Goal: Task Accomplishment & Management: Use online tool/utility

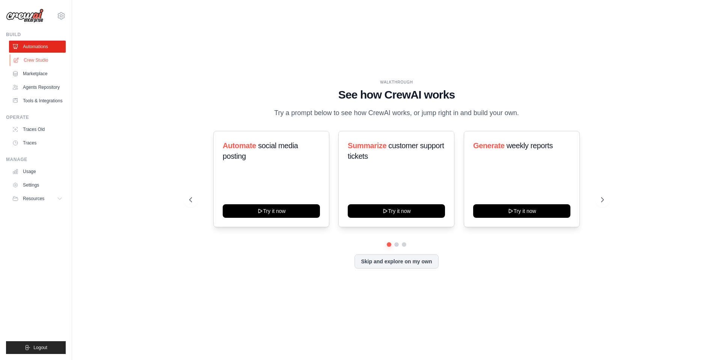
click at [25, 62] on link "Crew Studio" at bounding box center [38, 60] width 57 height 12
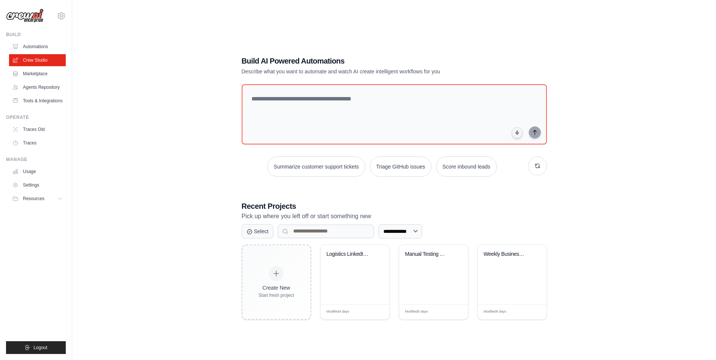
scroll to position [15, 0]
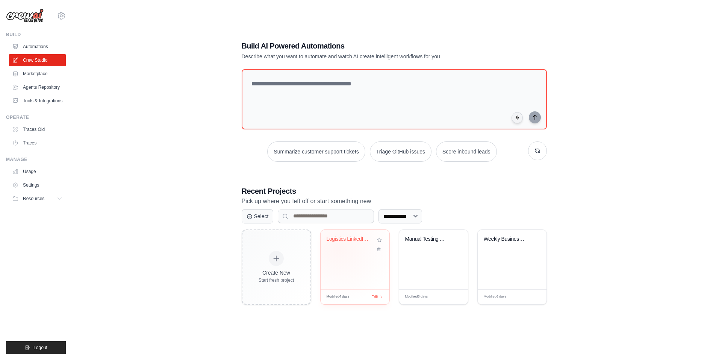
click at [339, 248] on div "Logistics LinkedIn Content Marketin..." at bounding box center [355, 244] width 57 height 17
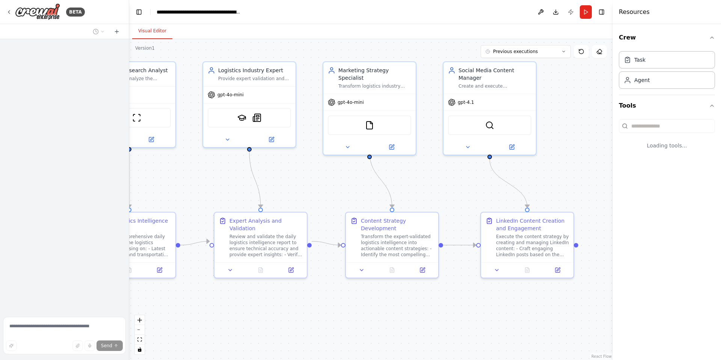
drag, startPoint x: 298, startPoint y: 181, endPoint x: 183, endPoint y: 153, distance: 118.3
click at [183, 153] on div ".deletable-edge-delete-btn { width: 20px; height: 20px; border: 0px solid #ffff…" at bounding box center [371, 199] width 484 height 321
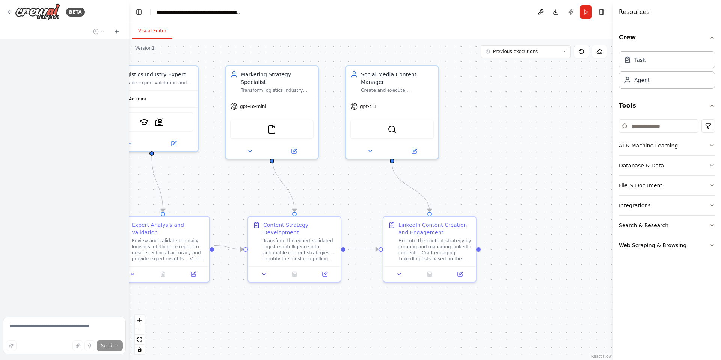
drag, startPoint x: 281, startPoint y: 153, endPoint x: 216, endPoint y: 172, distance: 66.8
click at [216, 172] on div ".deletable-edge-delete-btn { width: 20px; height: 20px; border: 0px solid #ffff…" at bounding box center [371, 199] width 484 height 321
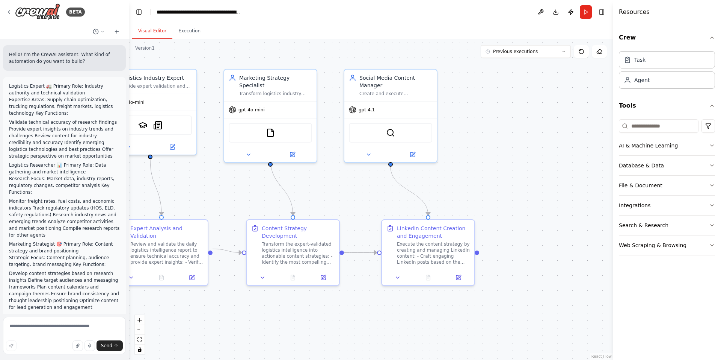
scroll to position [2601, 0]
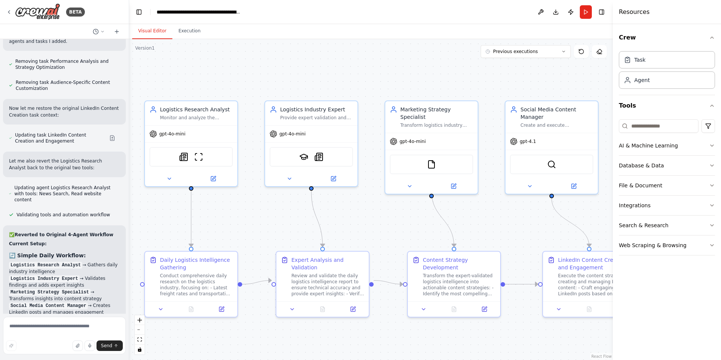
drag, startPoint x: 331, startPoint y: 181, endPoint x: 508, endPoint y: 203, distance: 179.0
click at [507, 204] on div ".deletable-edge-delete-btn { width: 20px; height: 20px; border: 0px solid #ffff…" at bounding box center [371, 199] width 484 height 321
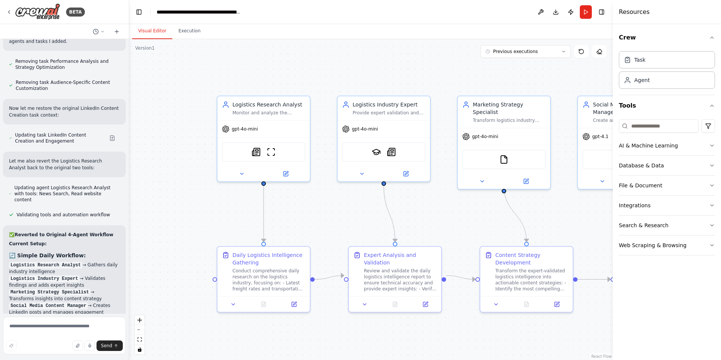
drag, startPoint x: 250, startPoint y: 216, endPoint x: 296, endPoint y: 219, distance: 46.3
click at [296, 219] on div ".deletable-edge-delete-btn { width: 20px; height: 20px; border: 0px solid #ffff…" at bounding box center [371, 199] width 484 height 321
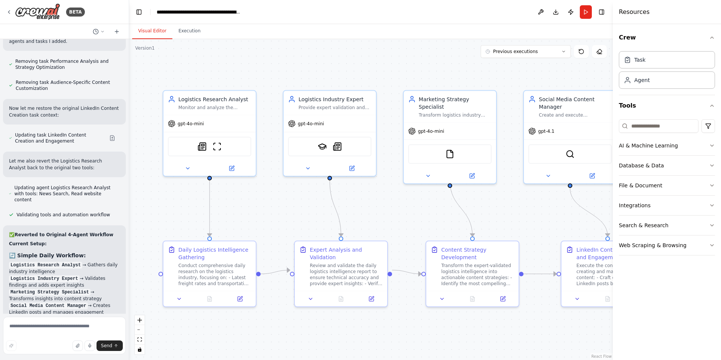
drag, startPoint x: 311, startPoint y: 201, endPoint x: 255, endPoint y: 191, distance: 57.2
click at [249, 197] on div ".deletable-edge-delete-btn { width: 20px; height: 20px; border: 0px solid #ffff…" at bounding box center [371, 199] width 484 height 321
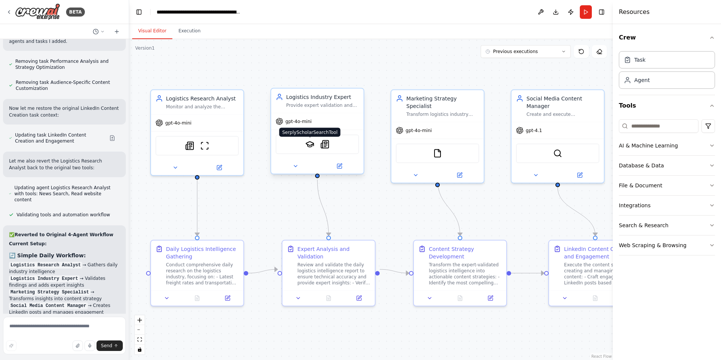
click at [307, 147] on img at bounding box center [309, 144] width 9 height 9
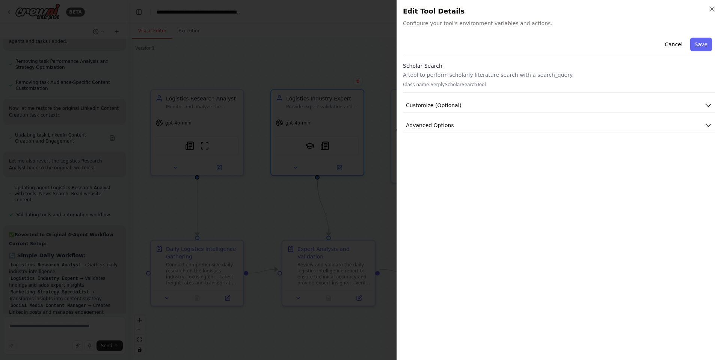
click at [692, 94] on div "Cancel Save Scholar Search A tool to perform scholarly literature search with a…" at bounding box center [559, 84] width 312 height 98
click at [690, 101] on button "Customize (Optional)" at bounding box center [559, 105] width 312 height 14
click at [543, 102] on button "Customize (Optional)" at bounding box center [559, 105] width 312 height 14
click at [528, 121] on button "Advanced Options" at bounding box center [559, 125] width 312 height 14
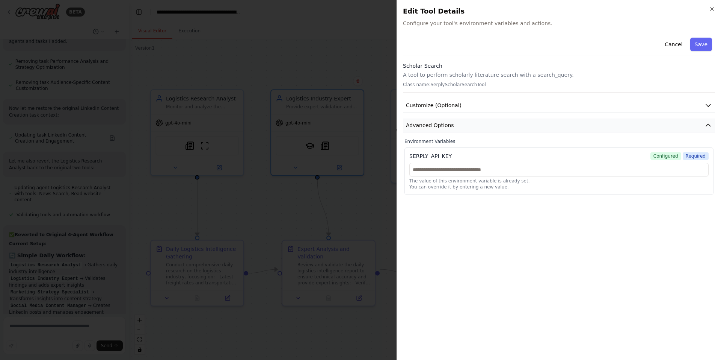
click at [528, 121] on button "Advanced Options" at bounding box center [559, 125] width 312 height 14
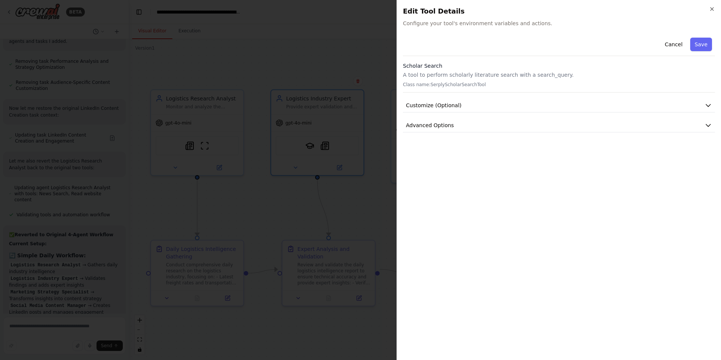
click at [718, 13] on div "Close Edit Tool Details Configure your tool's environment variables and actions…" at bounding box center [559, 180] width 325 height 360
click at [715, 12] on div "Close Edit Tool Details Configure your tool's environment variables and actions…" at bounding box center [559, 180] width 325 height 360
click at [713, 10] on icon "button" at bounding box center [712, 9] width 3 height 3
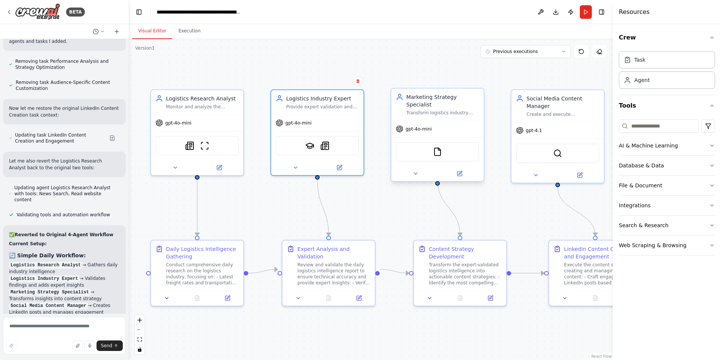
click at [453, 145] on div "FileReadTool" at bounding box center [437, 152] width 83 height 20
click at [713, 207] on icon "button" at bounding box center [712, 205] width 6 height 6
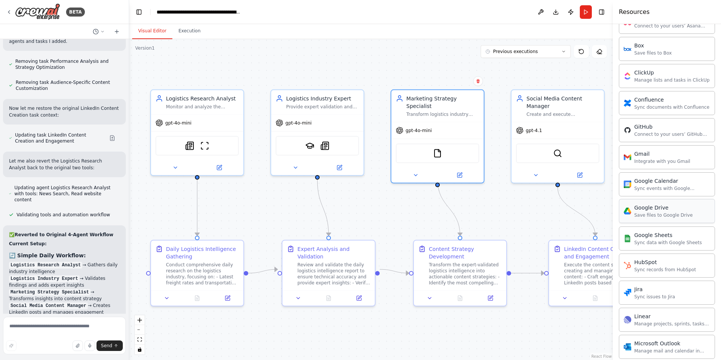
scroll to position [0, 0]
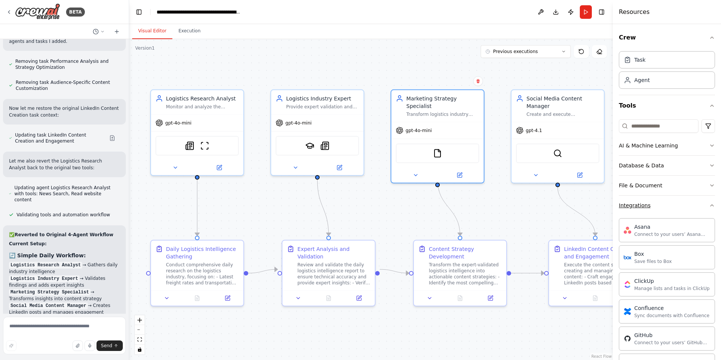
click at [703, 200] on button "Integrations" at bounding box center [667, 205] width 96 height 20
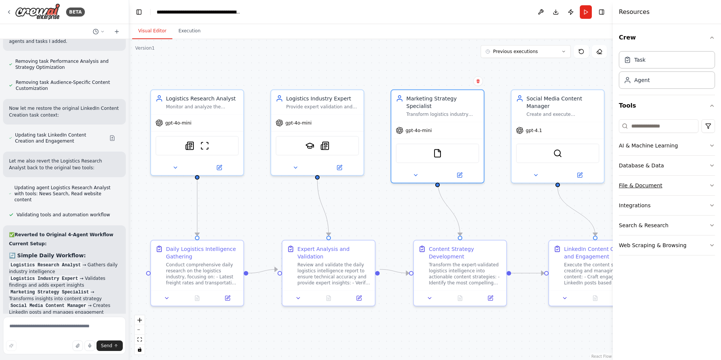
click at [703, 182] on button "File & Document" at bounding box center [667, 185] width 96 height 20
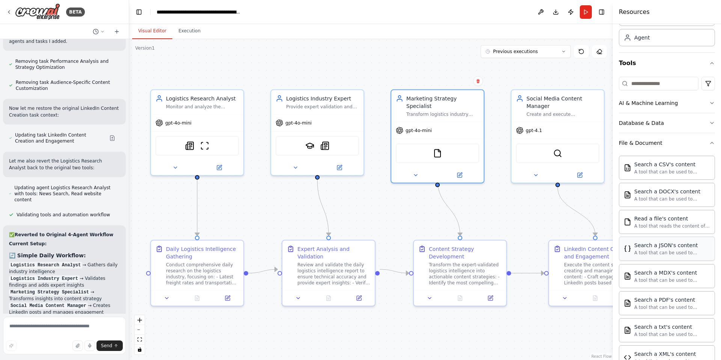
scroll to position [100, 0]
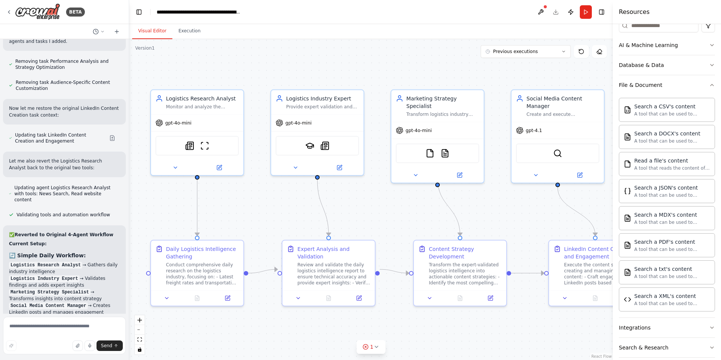
click at [502, 130] on div ".deletable-edge-delete-btn { width: 20px; height: 20px; border: 0px solid #ffff…" at bounding box center [371, 199] width 484 height 321
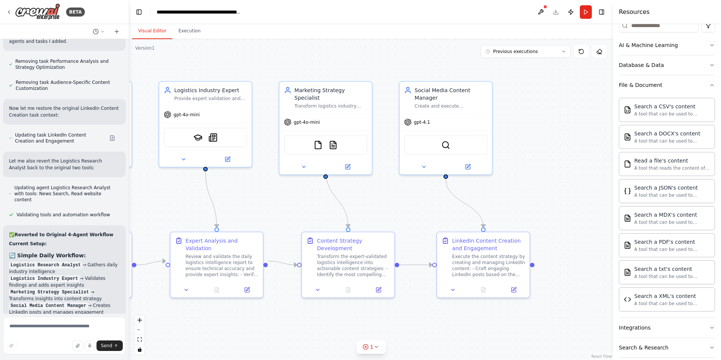
drag, startPoint x: 517, startPoint y: 75, endPoint x: 405, endPoint y: 67, distance: 112.3
click at [405, 67] on div ".deletable-edge-delete-btn { width: 20px; height: 20px; border: 0px solid #ffff…" at bounding box center [371, 199] width 484 height 321
click at [445, 145] on img at bounding box center [446, 143] width 9 height 9
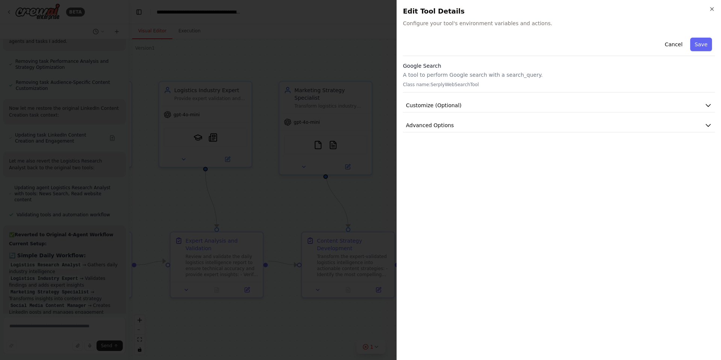
click at [713, 13] on h2 "Edit Tool Details" at bounding box center [559, 11] width 312 height 11
click at [711, 9] on icon "button" at bounding box center [712, 9] width 6 height 6
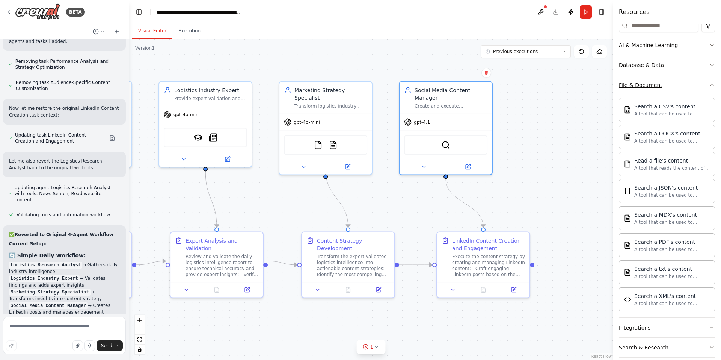
click at [697, 82] on button "File & Document" at bounding box center [667, 85] width 96 height 20
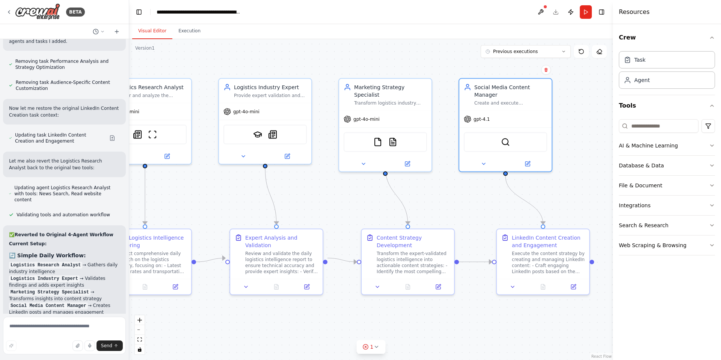
drag, startPoint x: 526, startPoint y: 175, endPoint x: 607, endPoint y: 172, distance: 81.2
click at [607, 172] on div ".deletable-edge-delete-btn { width: 20px; height: 20px; border: 0px solid #ffff…" at bounding box center [371, 199] width 484 height 321
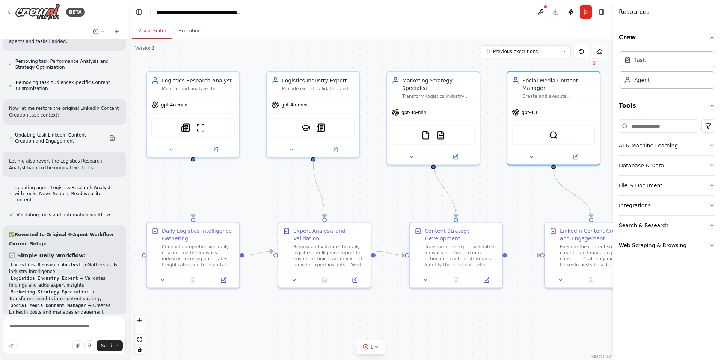
drag, startPoint x: 462, startPoint y: 212, endPoint x: 488, endPoint y: 206, distance: 27.3
click at [488, 206] on div ".deletable-edge-delete-btn { width: 20px; height: 20px; border: 0px solid #ffff…" at bounding box center [371, 199] width 484 height 321
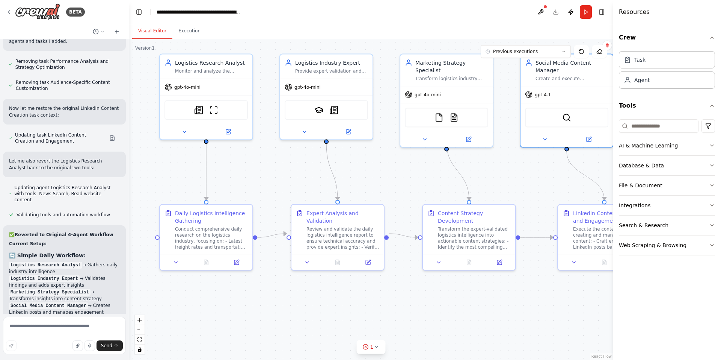
drag, startPoint x: 488, startPoint y: 206, endPoint x: 502, endPoint y: 189, distance: 22.0
click at [502, 189] on div ".deletable-edge-delete-btn { width: 20px; height: 20px; border: 0px solid #ffff…" at bounding box center [371, 199] width 484 height 321
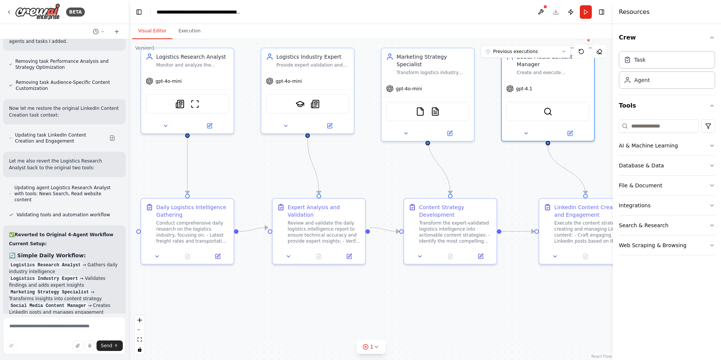
drag, startPoint x: 513, startPoint y: 187, endPoint x: 498, endPoint y: 172, distance: 21.8
click at [497, 174] on div ".deletable-edge-delete-btn { width: 20px; height: 20px; border: 0px solid #ffff…" at bounding box center [371, 199] width 484 height 321
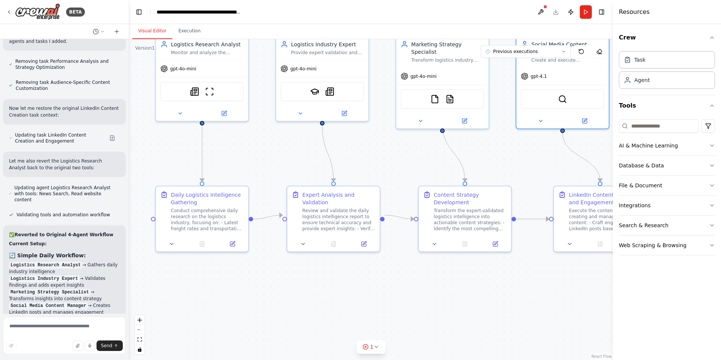
drag, startPoint x: 507, startPoint y: 173, endPoint x: 531, endPoint y: 151, distance: 32.2
click at [531, 151] on div ".deletable-edge-delete-btn { width: 20px; height: 20px; border: 0px solid #ffff…" at bounding box center [371, 199] width 484 height 321
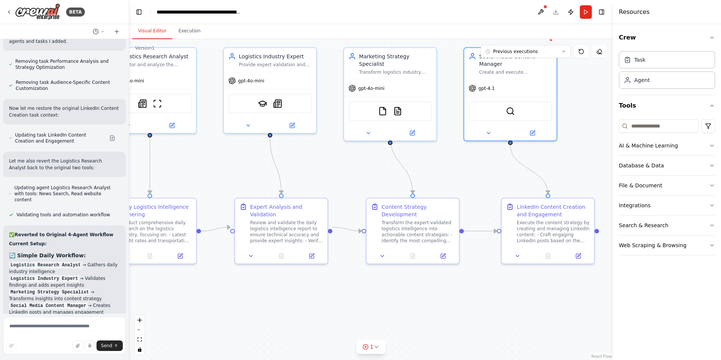
drag, startPoint x: 311, startPoint y: 144, endPoint x: 246, endPoint y: 174, distance: 71.0
click at [246, 174] on div ".deletable-edge-delete-btn { width: 20px; height: 20px; border: 0px solid #ffff…" at bounding box center [371, 199] width 484 height 321
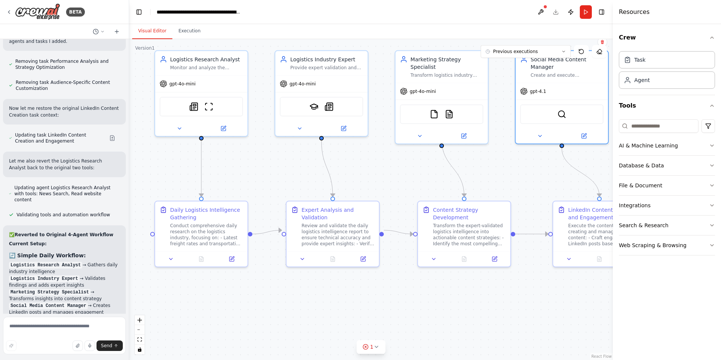
drag, startPoint x: 342, startPoint y: 184, endPoint x: 425, endPoint y: 184, distance: 83.4
click at [425, 184] on div ".deletable-edge-delete-btn { width: 20px; height: 20px; border: 0px solid #ffff…" at bounding box center [371, 199] width 484 height 321
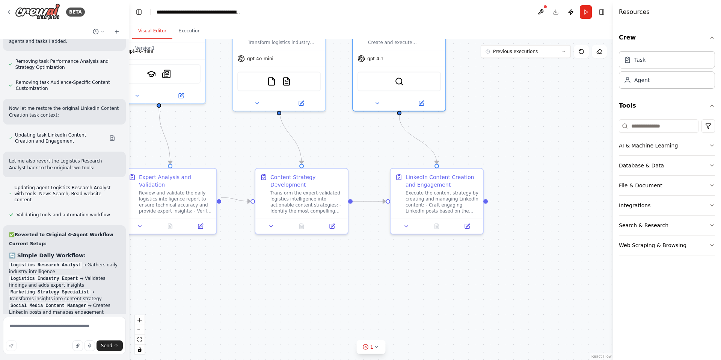
drag, startPoint x: 452, startPoint y: 189, endPoint x: 284, endPoint y: 155, distance: 171.0
click at [284, 155] on div ".deletable-edge-delete-btn { width: 20px; height: 20px; border: 0px solid #ffff…" at bounding box center [371, 199] width 484 height 321
click at [544, 13] on button at bounding box center [541, 12] width 12 height 14
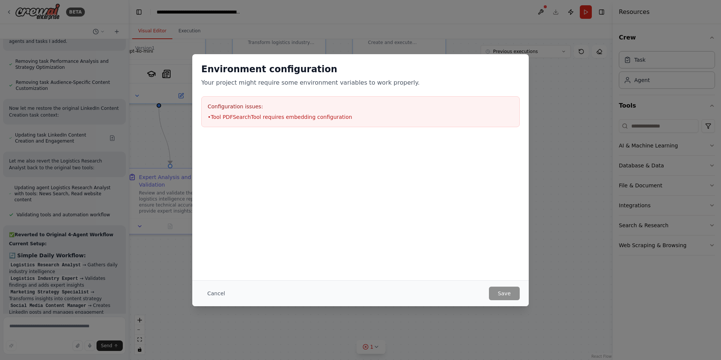
click at [262, 123] on div "Configuration issues: • Tool PDFSearchTool requires embedding configuration" at bounding box center [360, 111] width 319 height 31
click at [214, 299] on button "Cancel" at bounding box center [216, 293] width 30 height 14
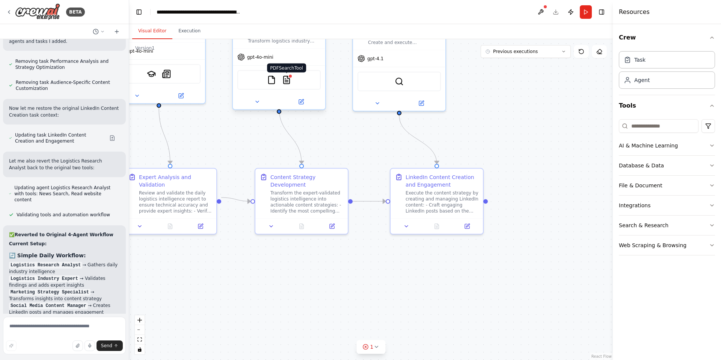
click at [287, 76] on img at bounding box center [286, 80] width 9 height 9
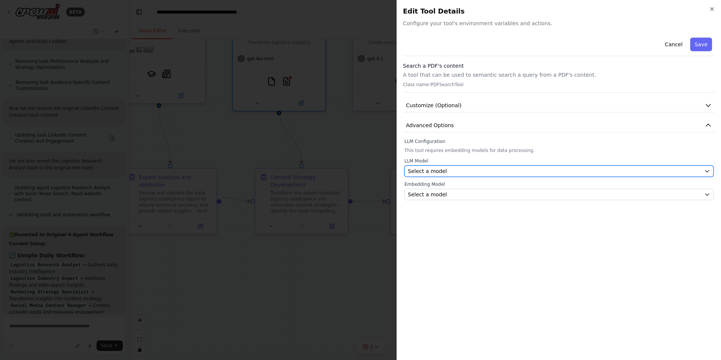
click at [459, 171] on div "Select a model" at bounding box center [554, 171] width 293 height 8
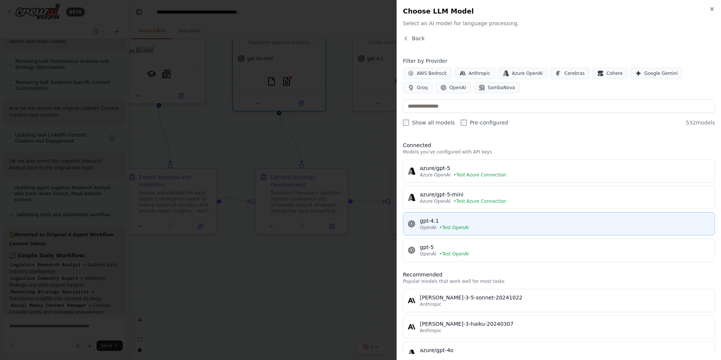
click at [486, 219] on div "gpt-4.1" at bounding box center [565, 221] width 290 height 8
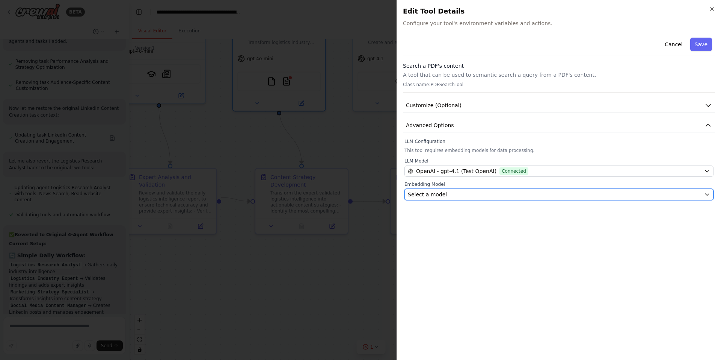
click at [477, 193] on div "Select a model" at bounding box center [554, 195] width 293 height 8
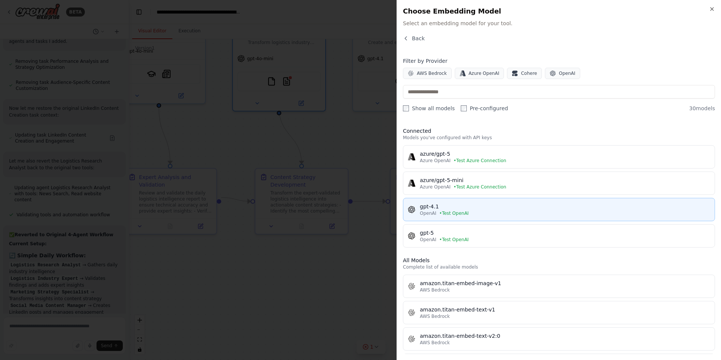
click at [474, 212] on div "OpenAI • Test OpenAI" at bounding box center [565, 213] width 290 height 6
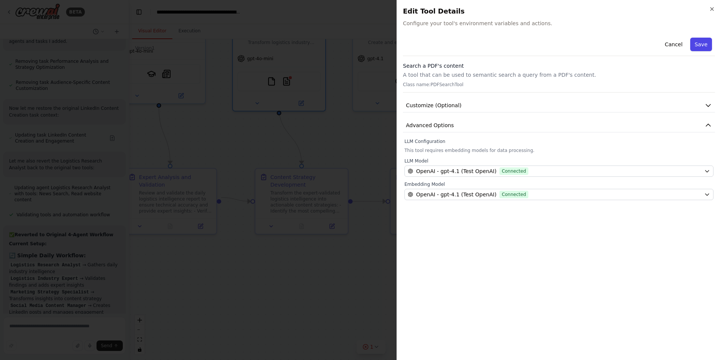
click at [707, 48] on button "Save" at bounding box center [702, 45] width 22 height 14
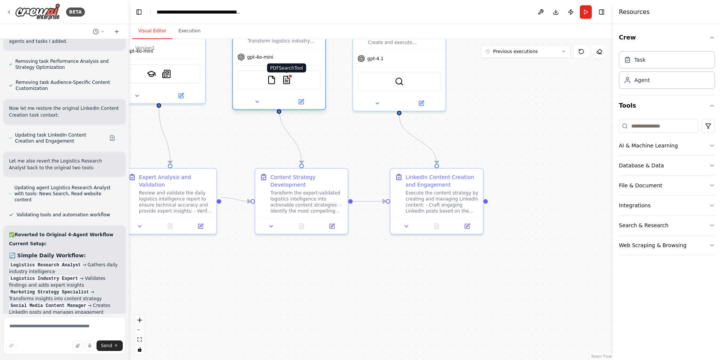
click at [287, 76] on img at bounding box center [286, 80] width 9 height 9
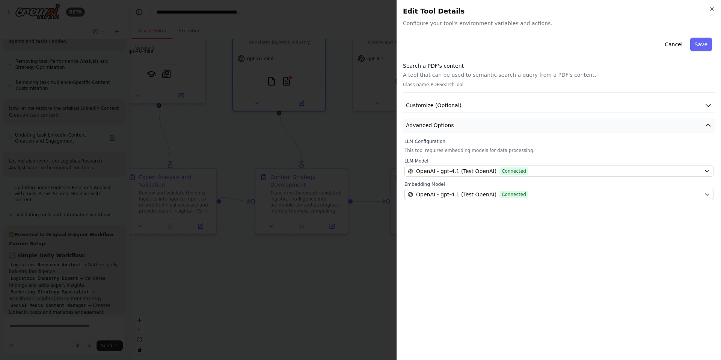
click at [493, 126] on button "Advanced Options" at bounding box center [559, 125] width 312 height 14
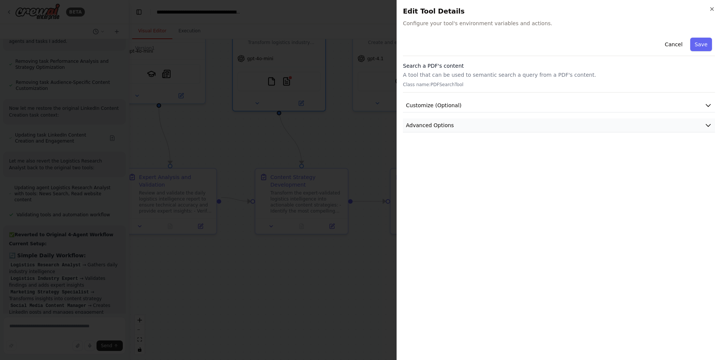
click at [493, 126] on button "Advanced Options" at bounding box center [559, 125] width 312 height 14
click at [494, 102] on button "Customize (Optional)" at bounding box center [559, 105] width 312 height 14
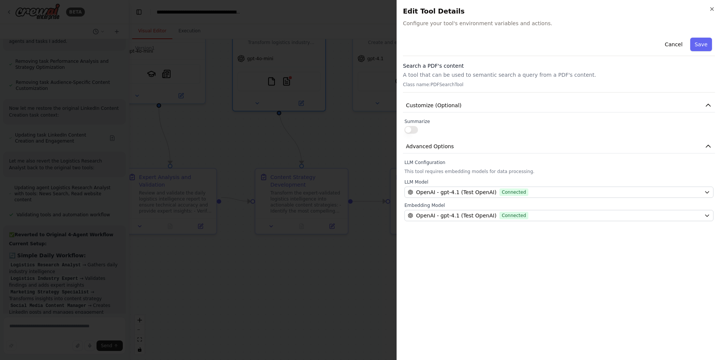
click at [414, 130] on button "button" at bounding box center [412, 130] width 14 height 8
click at [523, 101] on button "Customize (Optional)" at bounding box center [559, 105] width 312 height 14
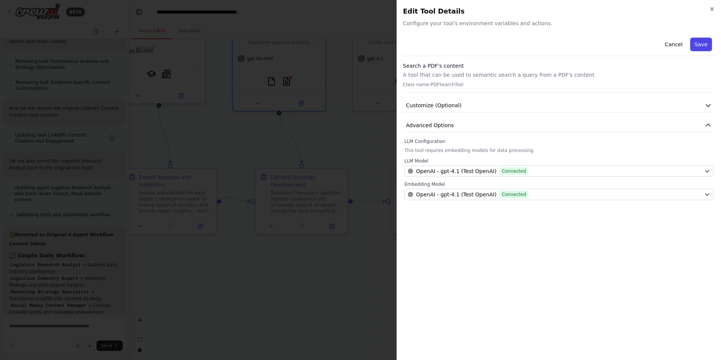
click at [697, 45] on button "Save" at bounding box center [702, 45] width 22 height 14
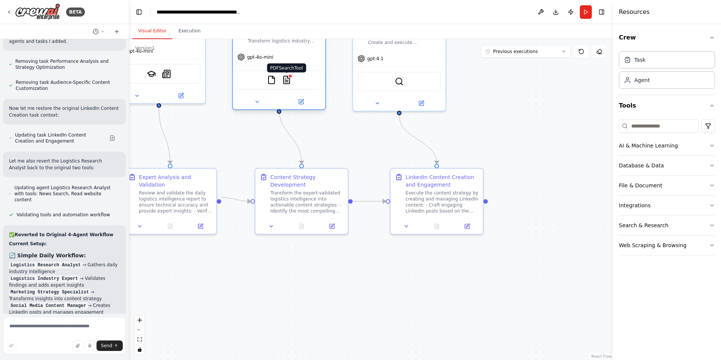
click at [287, 76] on img at bounding box center [286, 80] width 9 height 9
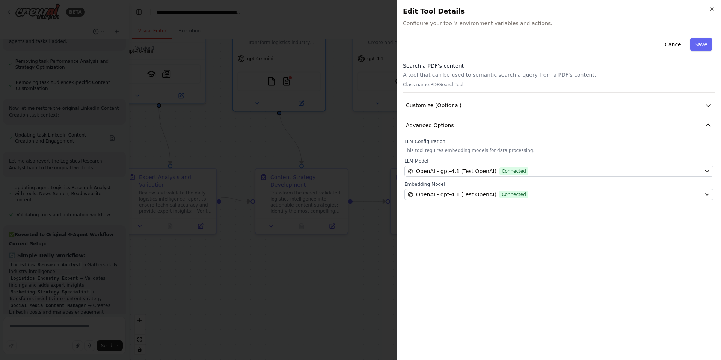
click at [710, 14] on h2 "Edit Tool Details" at bounding box center [559, 11] width 312 height 11
click at [710, 13] on h2 "Edit Tool Details" at bounding box center [559, 11] width 312 height 11
click at [711, 11] on icon "button" at bounding box center [712, 9] width 6 height 6
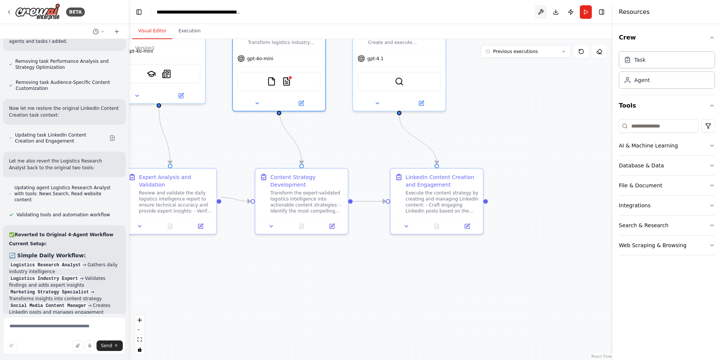
click at [544, 13] on button at bounding box center [541, 12] width 12 height 14
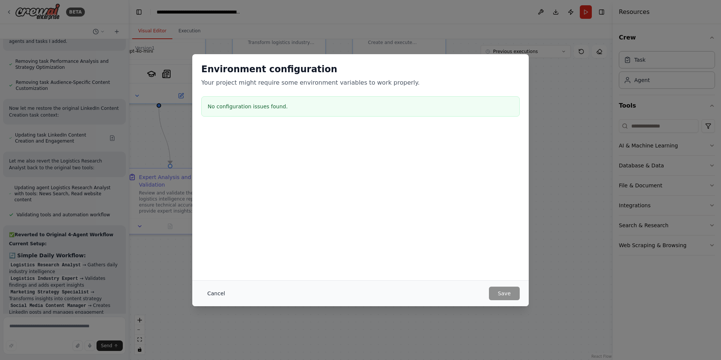
click at [215, 291] on button "Cancel" at bounding box center [216, 293] width 30 height 14
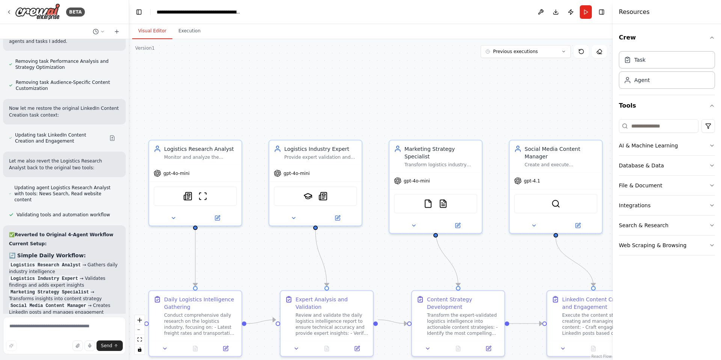
drag, startPoint x: 321, startPoint y: 141, endPoint x: 480, endPoint y: 277, distance: 209.0
click at [497, 265] on div ".deletable-edge-delete-btn { width: 20px; height: 20px; border: 0px solid #ffff…" at bounding box center [371, 199] width 484 height 321
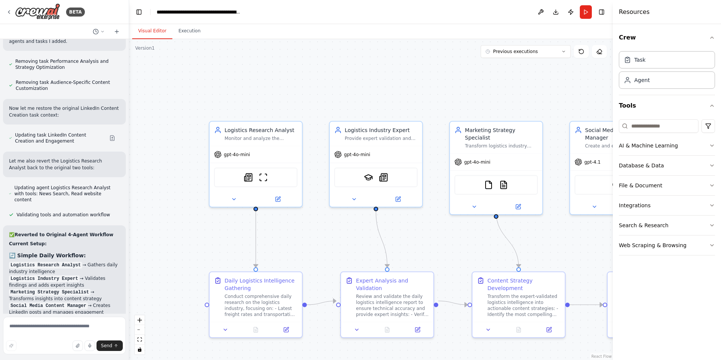
drag, startPoint x: 398, startPoint y: 260, endPoint x: 453, endPoint y: 242, distance: 58.3
click at [453, 242] on div ".deletable-edge-delete-btn { width: 20px; height: 20px; border: 0px solid #ffff…" at bounding box center [371, 199] width 484 height 321
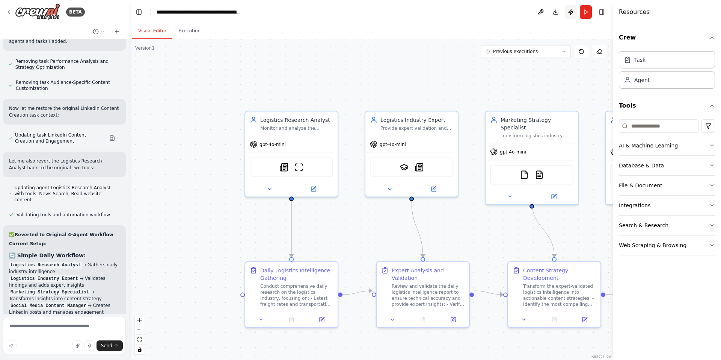
click at [565, 7] on button "Publish" at bounding box center [571, 12] width 12 height 14
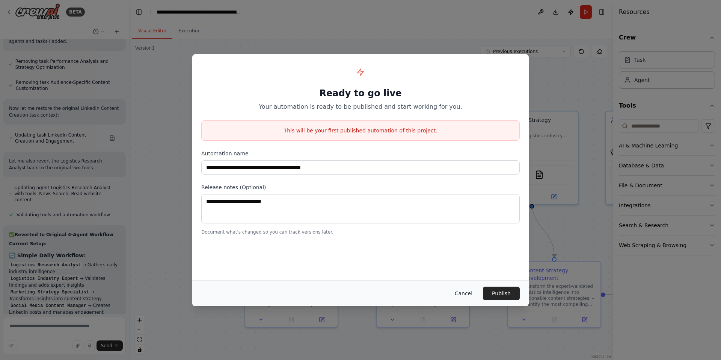
click at [454, 288] on button "Cancel" at bounding box center [464, 293] width 30 height 14
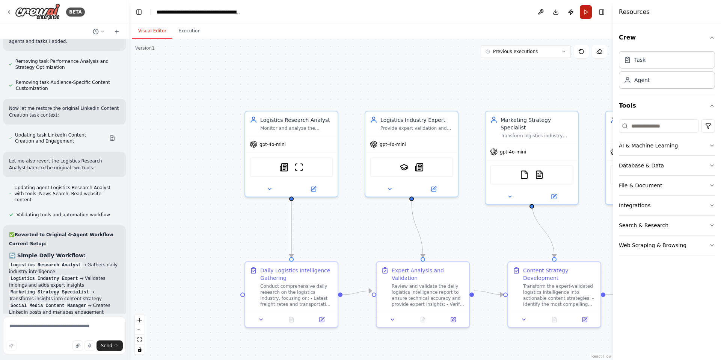
click at [585, 11] on button "Run" at bounding box center [586, 12] width 12 height 14
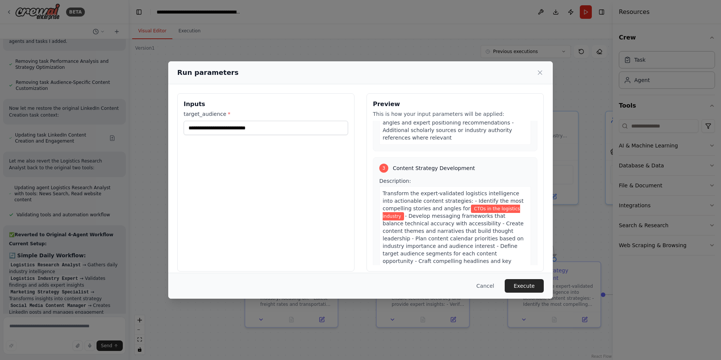
scroll to position [501, 0]
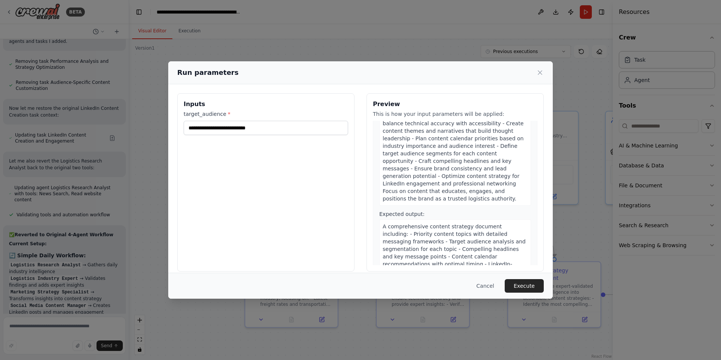
click at [446, 210] on div "Expected output: A comprehensive content strategy document including: - Priorit…" at bounding box center [456, 255] width 152 height 91
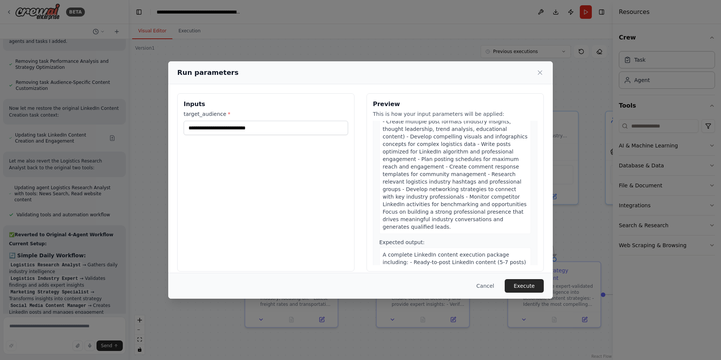
scroll to position [785, 0]
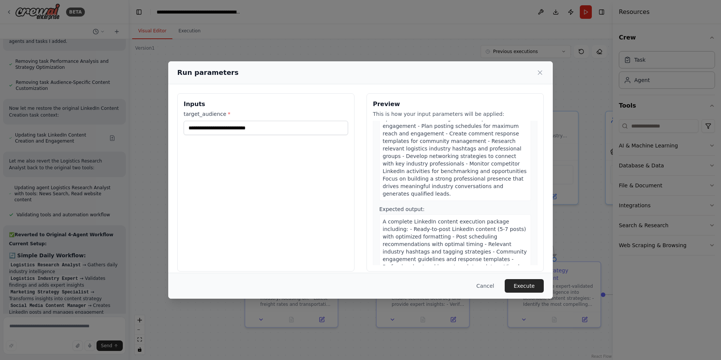
click at [527, 276] on div "Cancel Execute" at bounding box center [360, 285] width 385 height 26
click at [527, 281] on button "Execute" at bounding box center [524, 286] width 39 height 14
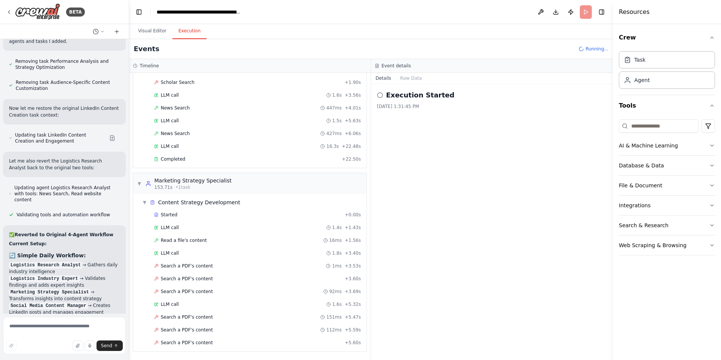
scroll to position [424, 0]
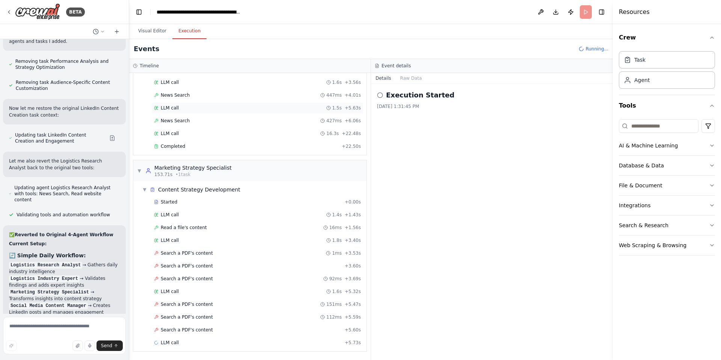
click at [206, 110] on div "LLM call 1.5s + 5.63s" at bounding box center [257, 108] width 207 height 6
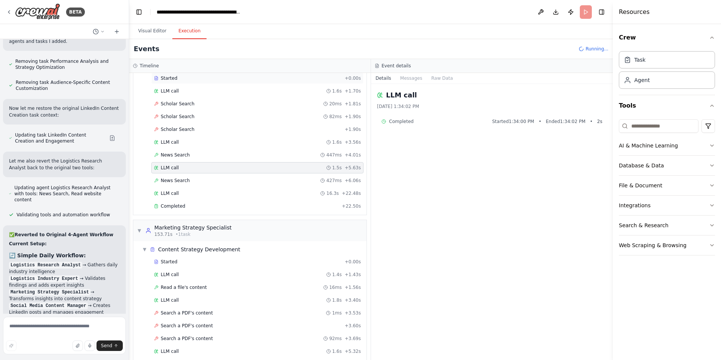
scroll to position [324, 0]
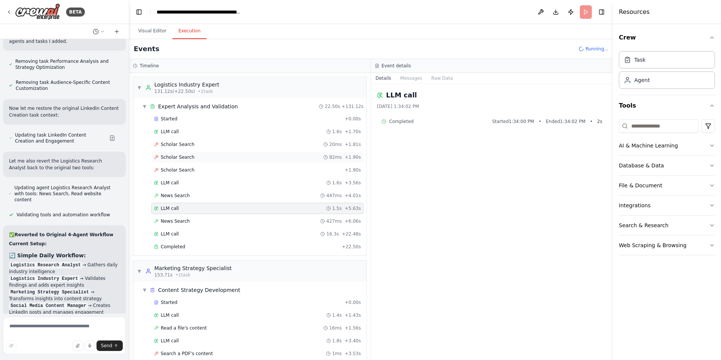
click at [186, 155] on span "Scholar Search" at bounding box center [178, 157] width 34 height 6
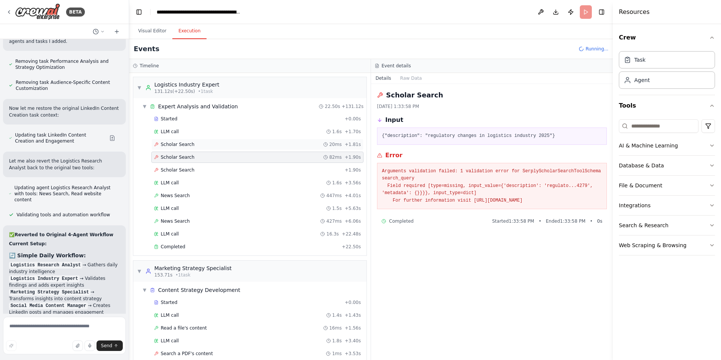
click at [198, 148] on div "Scholar Search 20ms + 1.81s" at bounding box center [257, 144] width 212 height 11
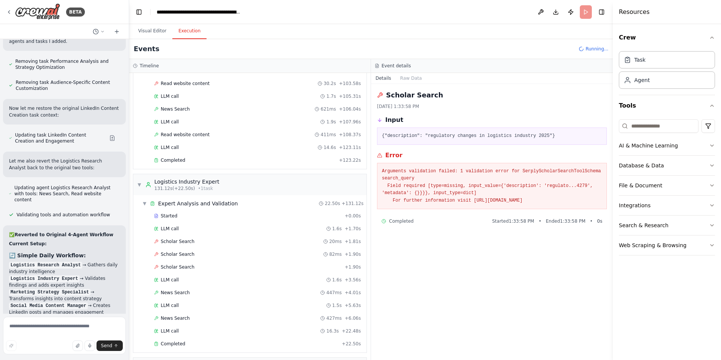
scroll to position [124, 0]
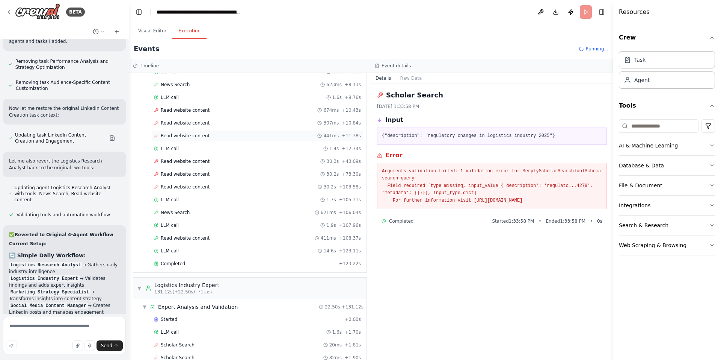
click at [194, 137] on span "Read website content" at bounding box center [185, 136] width 49 height 6
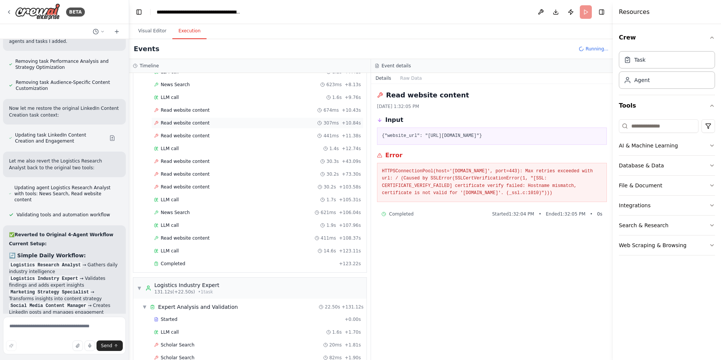
click at [201, 123] on span "Read website content" at bounding box center [185, 123] width 49 height 6
click at [203, 112] on span "Read website content" at bounding box center [185, 110] width 49 height 6
click at [190, 168] on div "Read website content 30.2s + 73.30s" at bounding box center [257, 173] width 212 height 11
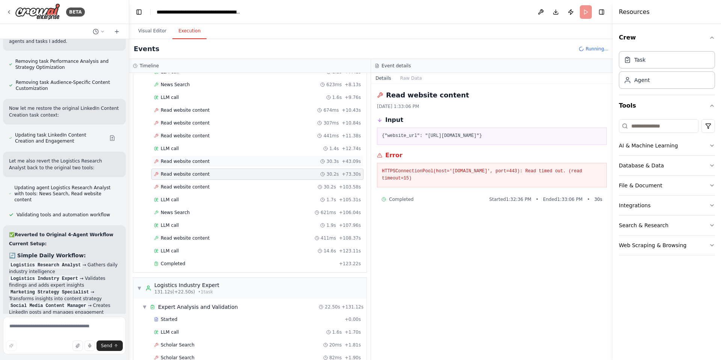
click at [194, 161] on span "Read website content" at bounding box center [185, 161] width 49 height 6
click at [189, 180] on div "Started + 0.00s LLM call 1.5s + 1.63s News Search 722ms + 2.35s LLM call 1.8s +…" at bounding box center [252, 129] width 227 height 281
click at [189, 184] on span "Read website content" at bounding box center [185, 187] width 49 height 6
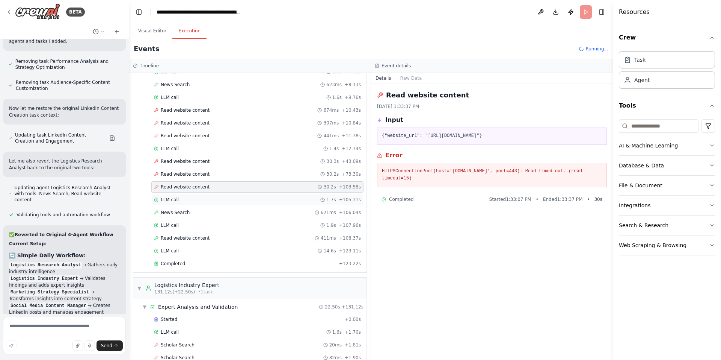
click at [189, 197] on div "LLM call 1.7s + 105.31s" at bounding box center [257, 200] width 207 height 6
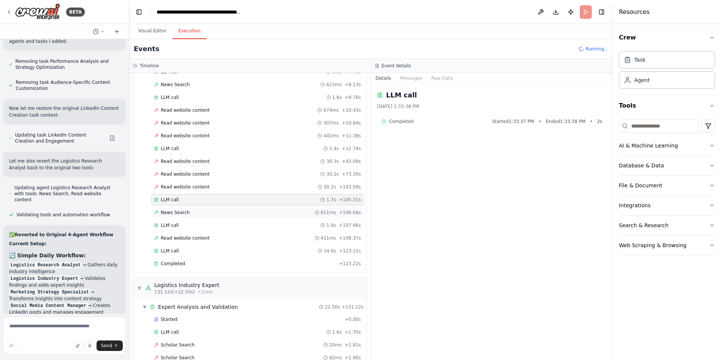
click at [192, 208] on div "News Search 621ms + 106.04s" at bounding box center [257, 212] width 212 height 11
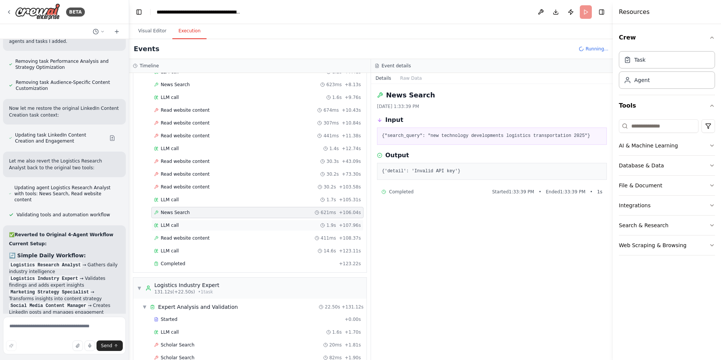
click at [193, 225] on div "LLM call 1.9s + 107.96s" at bounding box center [257, 225] width 207 height 6
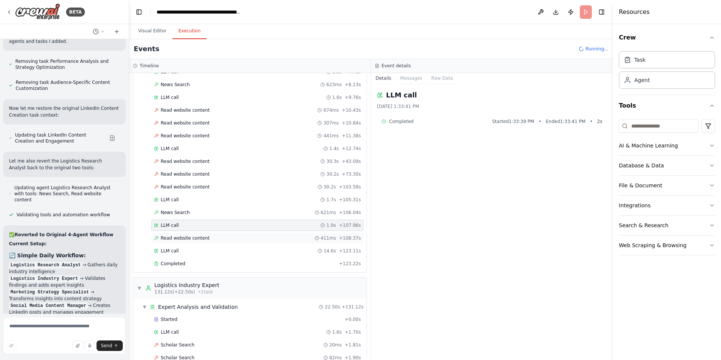
click at [194, 239] on span "Read website content" at bounding box center [185, 238] width 49 height 6
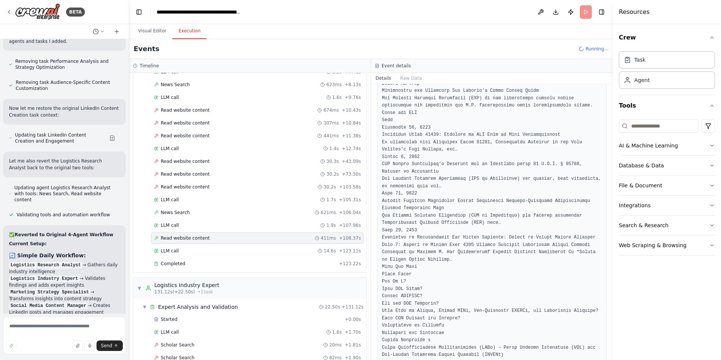
scroll to position [251, 0]
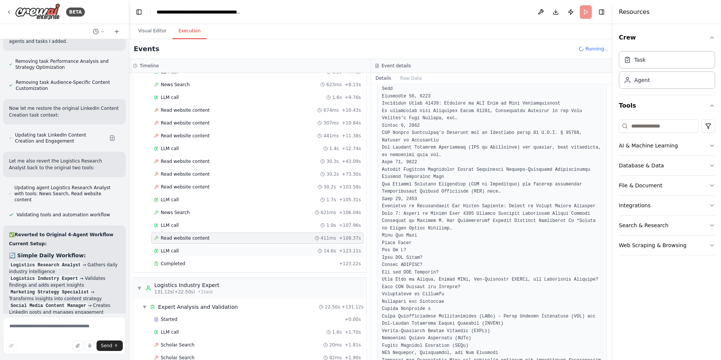
click at [203, 246] on div "LLM call 14.6s + 123.11s" at bounding box center [257, 250] width 212 height 11
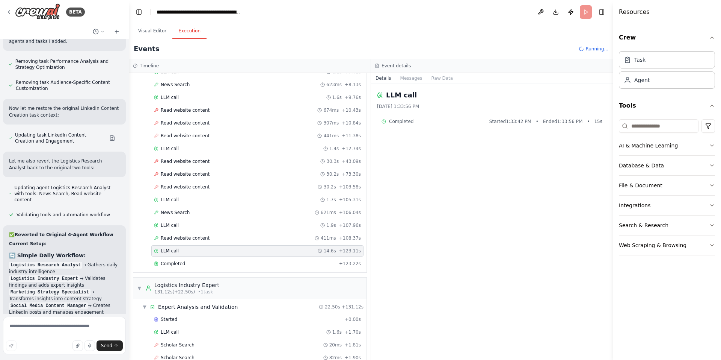
scroll to position [274, 0]
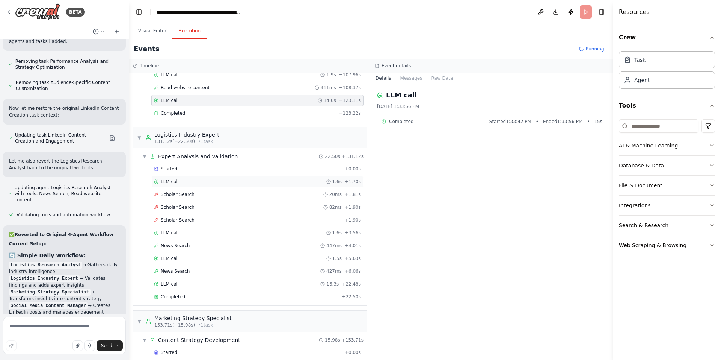
click at [198, 186] on div "LLM call 1.6s + 1.70s" at bounding box center [257, 181] width 212 height 11
click at [200, 224] on div "Scholar Search + 1.90s" at bounding box center [257, 219] width 212 height 11
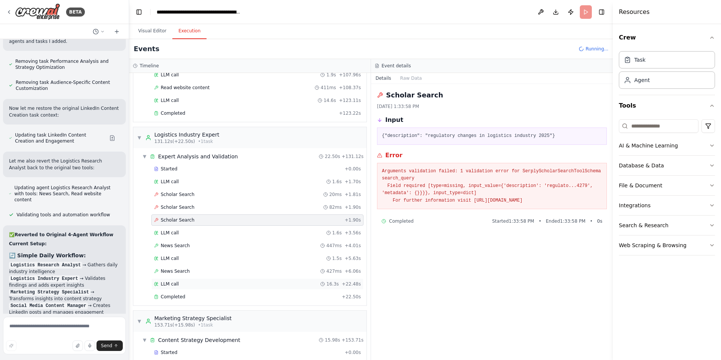
click at [183, 286] on div "LLM call 16.3s + 22.48s" at bounding box center [257, 284] width 207 height 6
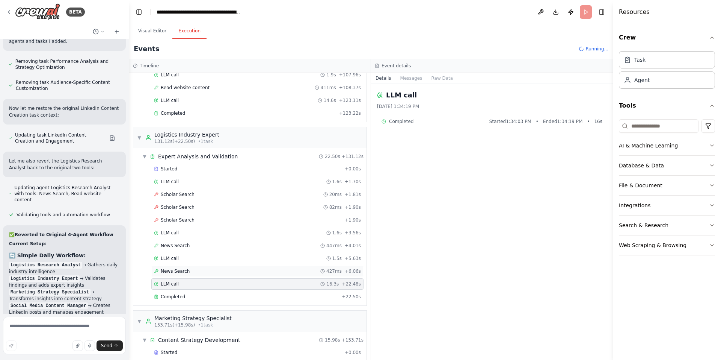
click at [191, 271] on div "News Search 427ms + 6.06s" at bounding box center [257, 271] width 207 height 6
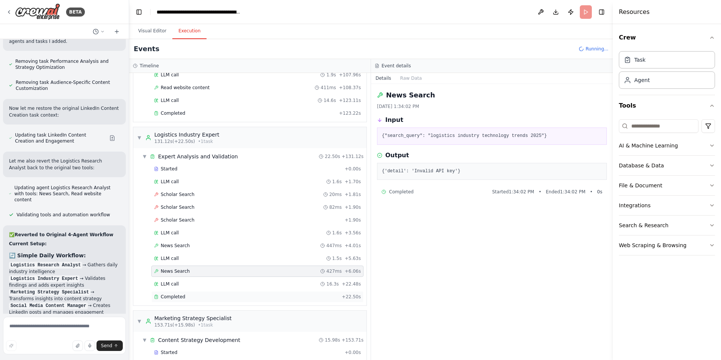
click at [184, 292] on div "Completed + 22.50s" at bounding box center [257, 296] width 212 height 11
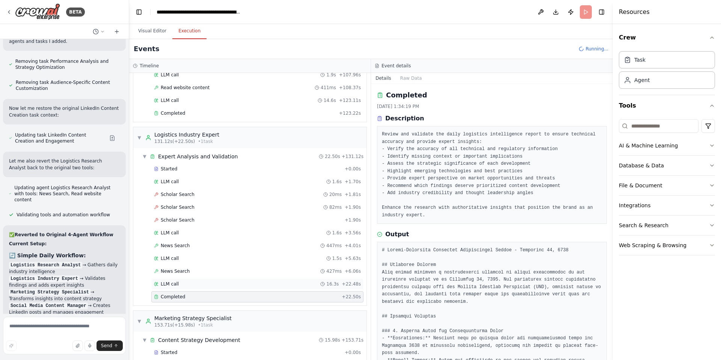
click at [187, 285] on div "LLM call 16.3s + 22.48s" at bounding box center [257, 284] width 207 height 6
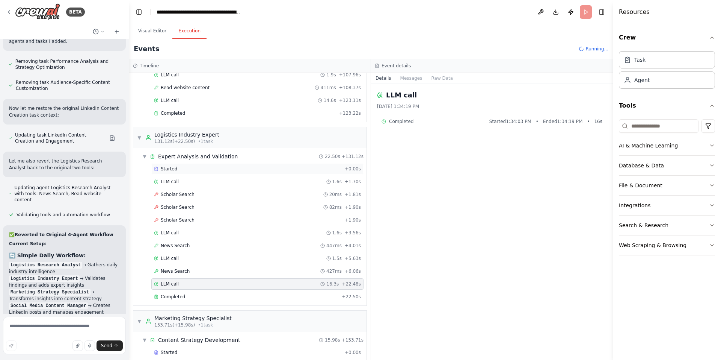
click at [198, 168] on div "Started" at bounding box center [248, 169] width 188 height 6
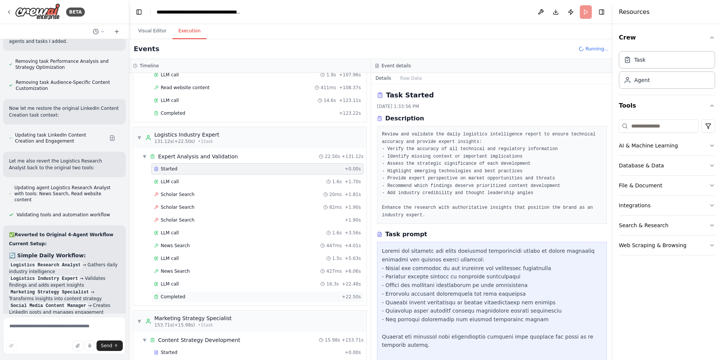
click at [198, 297] on div "Completed" at bounding box center [246, 296] width 185 height 6
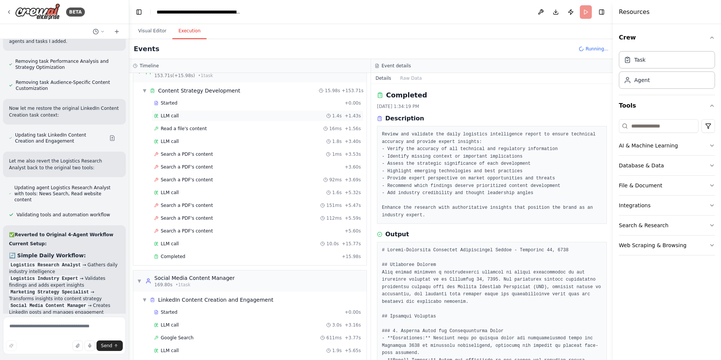
scroll to position [507, 0]
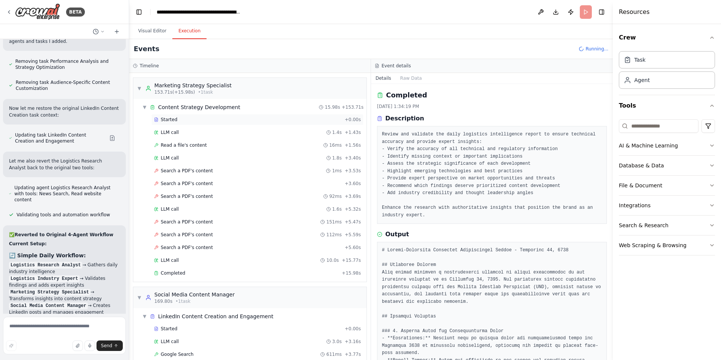
click at [183, 122] on div "Started" at bounding box center [248, 119] width 188 height 6
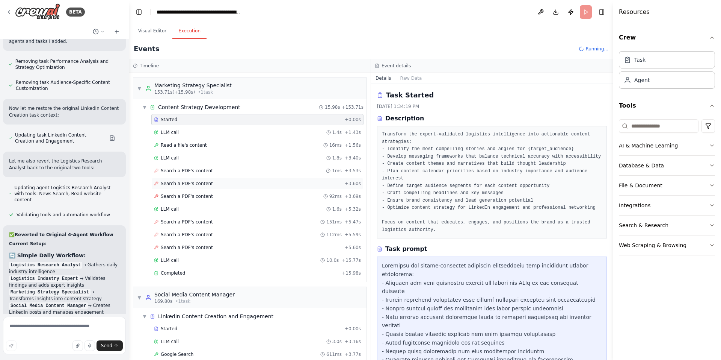
click at [188, 180] on div "Search a PDF's content + 3.60s" at bounding box center [257, 183] width 212 height 11
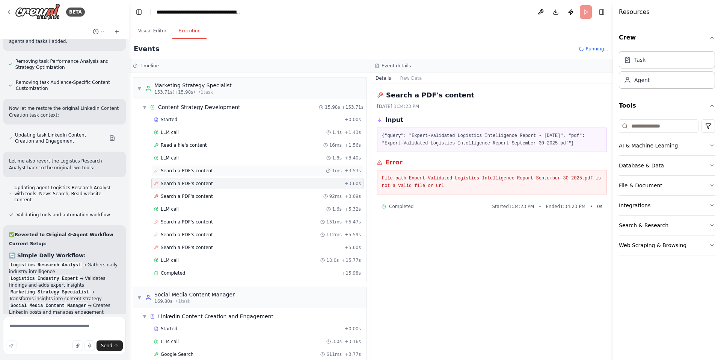
click at [192, 172] on span "Search a PDF's content" at bounding box center [187, 171] width 52 height 6
click at [195, 195] on span "Search a PDF's content" at bounding box center [187, 196] width 52 height 6
click at [192, 219] on span "Search a PDF's content" at bounding box center [187, 222] width 52 height 6
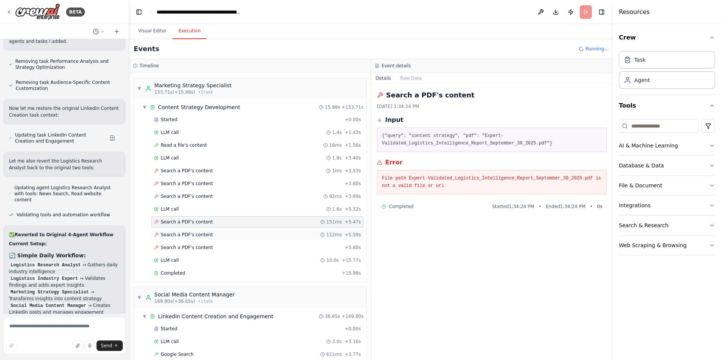
click at [191, 235] on span "Search a PDF's content" at bounding box center [187, 234] width 52 height 6
click at [189, 246] on span "Search a PDF's content" at bounding box center [187, 247] width 52 height 6
click at [171, 257] on div "LLM call 10.0s + 15.77s" at bounding box center [257, 259] width 212 height 11
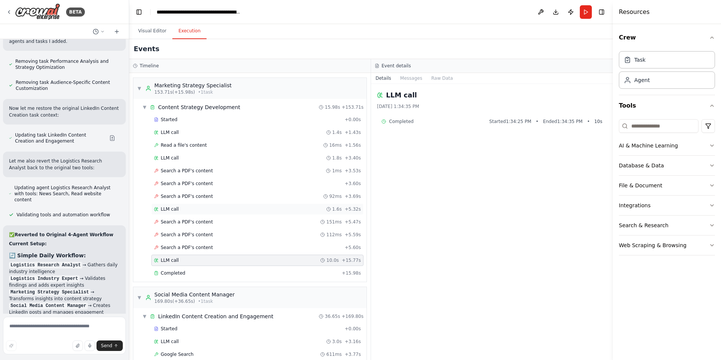
click at [170, 212] on span "LLM call" at bounding box center [170, 209] width 18 height 6
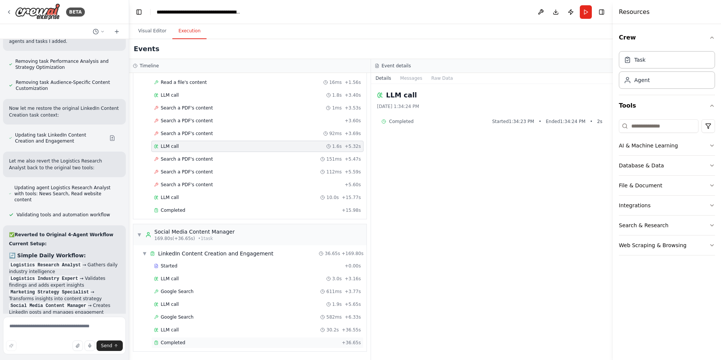
click at [197, 337] on div "Completed + 36.65s" at bounding box center [257, 342] width 212 height 11
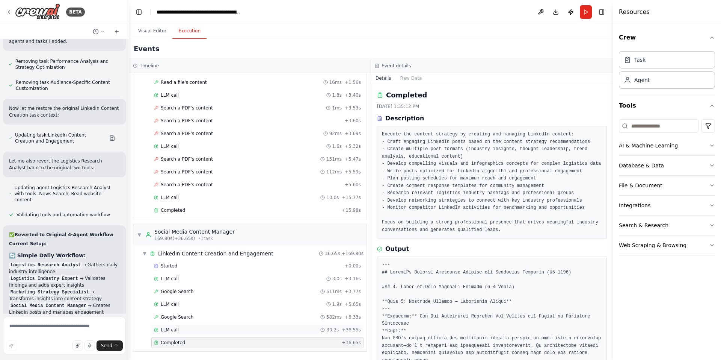
click at [197, 328] on div "LLM call 30.2s + 36.55s" at bounding box center [257, 330] width 207 height 6
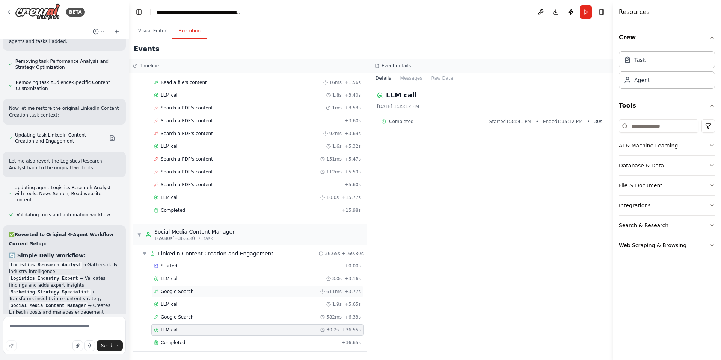
click at [202, 292] on div "Google Search 611ms + 3.77s" at bounding box center [257, 291] width 207 height 6
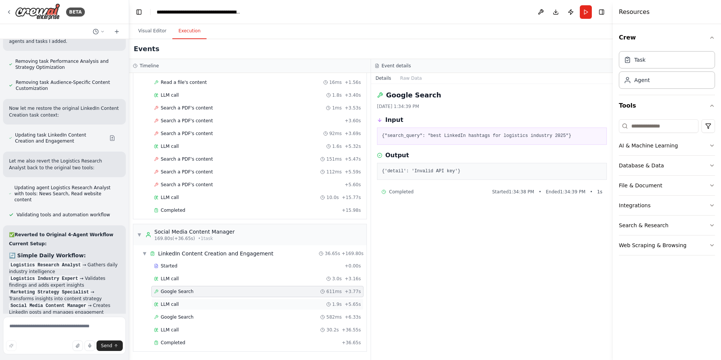
click at [195, 304] on div "LLM call 1.9s + 5.65s" at bounding box center [257, 304] width 207 height 6
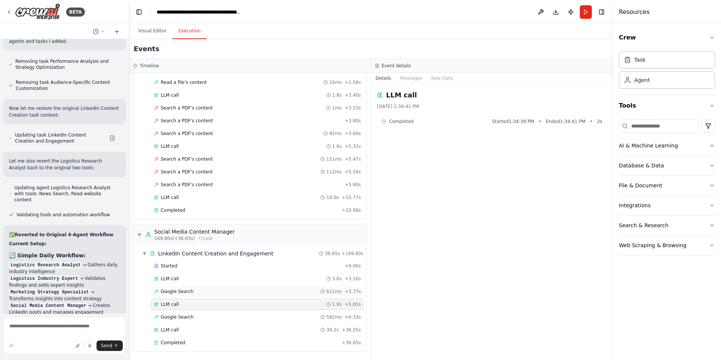
click at [201, 290] on div "Google Search 611ms + 3.77s" at bounding box center [257, 291] width 207 height 6
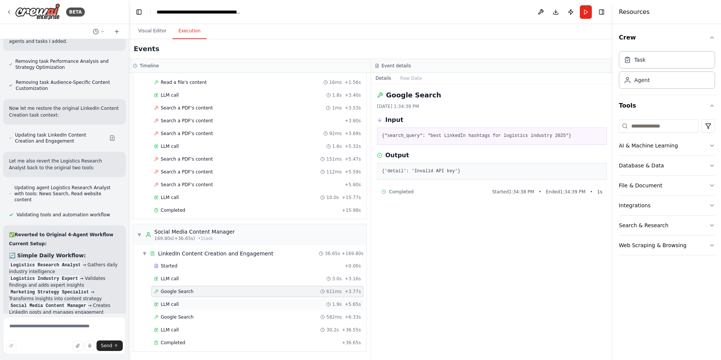
click at [194, 306] on div "LLM call 1.9s + 5.65s" at bounding box center [257, 304] width 207 height 6
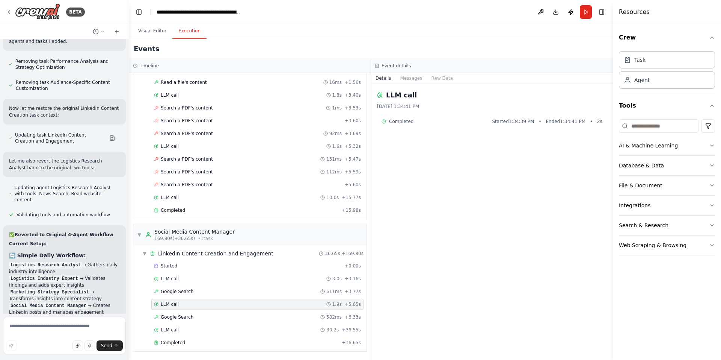
click at [198, 284] on div "Started + 0.00s LLM call 3.0s + 3.16s Google Search 611ms + 3.77s LLM call 1.9s…" at bounding box center [252, 304] width 227 height 89
click at [192, 292] on div "Google Search 611ms + 3.77s" at bounding box center [257, 291] width 207 height 6
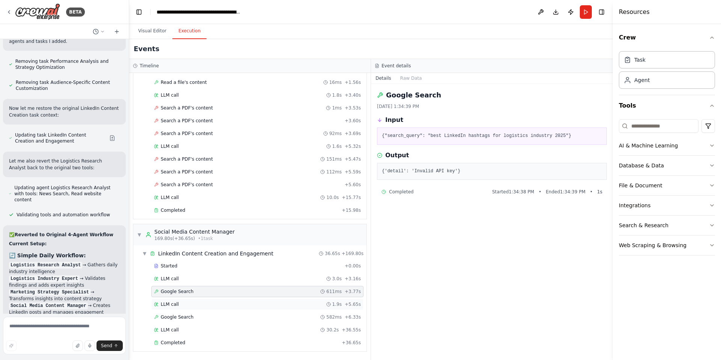
click at [190, 307] on div "LLM call 1.9s + 5.65s" at bounding box center [257, 303] width 212 height 11
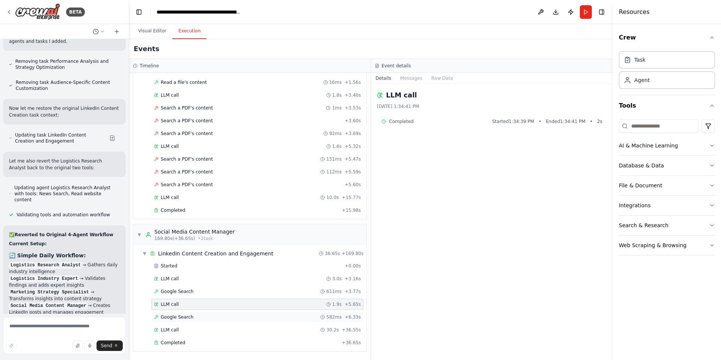
click at [189, 312] on div "Google Search 582ms + 6.33s" at bounding box center [257, 316] width 212 height 11
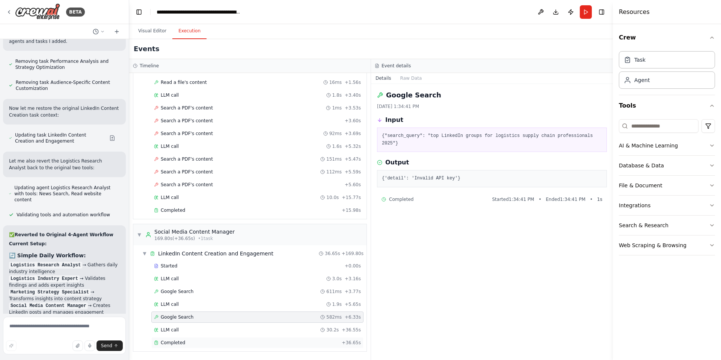
click at [193, 341] on div "Completed" at bounding box center [246, 342] width 185 height 6
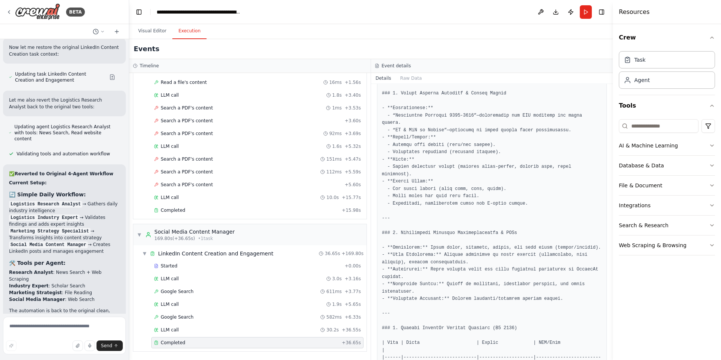
scroll to position [1494, 0]
